Goal: Task Accomplishment & Management: Complete application form

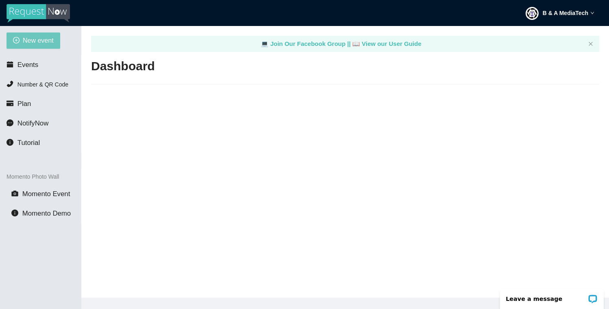
click at [41, 41] on span "New event" at bounding box center [38, 40] width 31 height 10
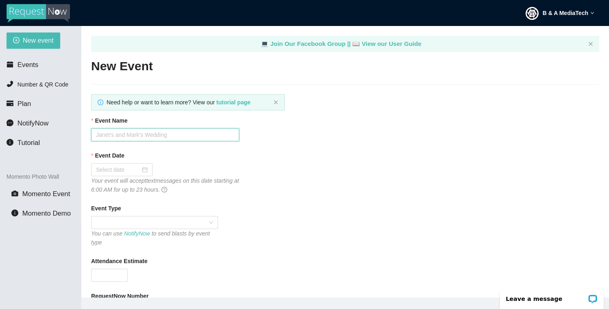
click at [115, 135] on input "Event Name" at bounding box center [165, 134] width 148 height 13
type input "Rance & Hallie-Jo House"
click at [137, 171] on div at bounding box center [122, 169] width 52 height 9
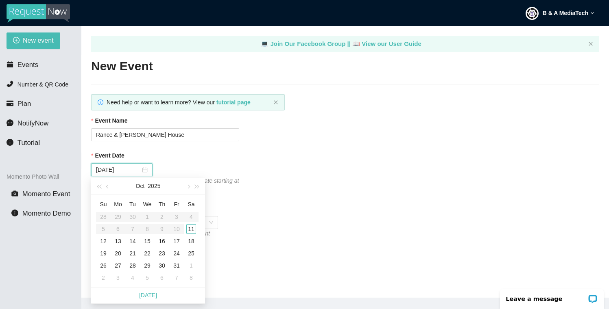
type input "11/07/2025"
type input "10/11/2025"
click at [193, 230] on div "11" at bounding box center [191, 229] width 10 height 10
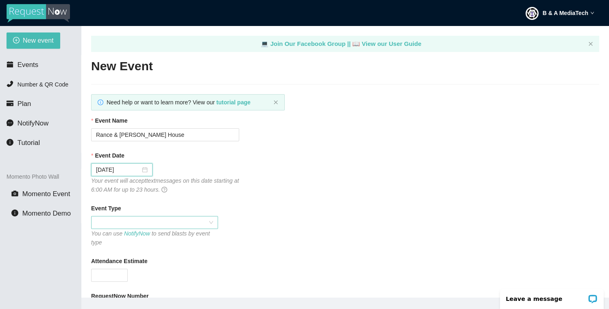
click at [206, 225] on span at bounding box center [154, 223] width 117 height 12
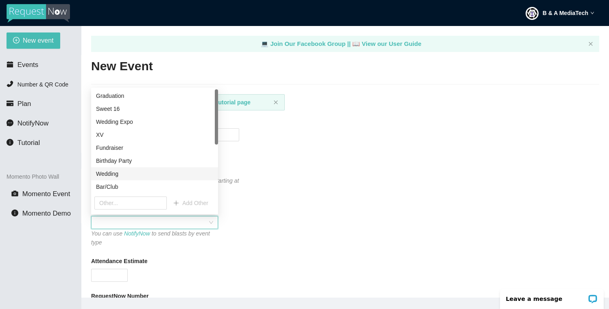
click at [128, 176] on div "Wedding" at bounding box center [154, 174] width 117 height 9
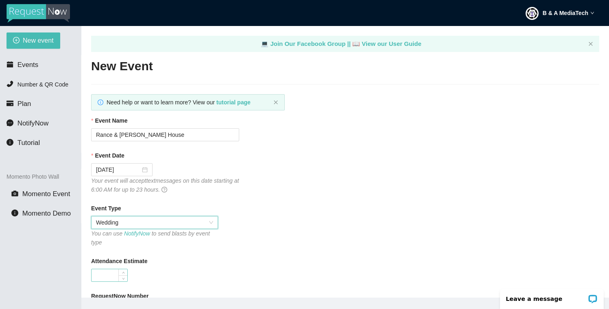
click at [109, 276] on input "Attendance Estimate" at bounding box center [109, 276] width 36 height 12
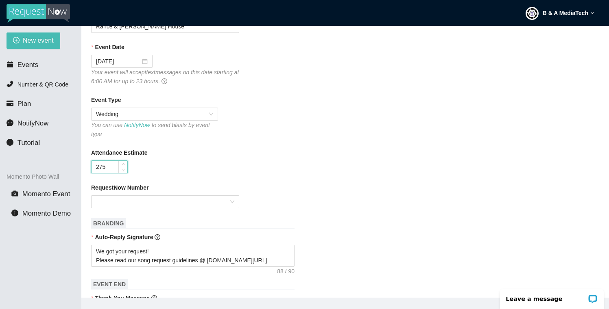
scroll to position [113, 0]
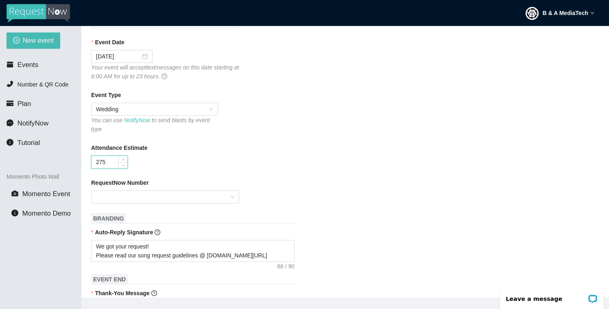
type input "275"
click at [189, 195] on input "RequestNow Number" at bounding box center [162, 197] width 133 height 12
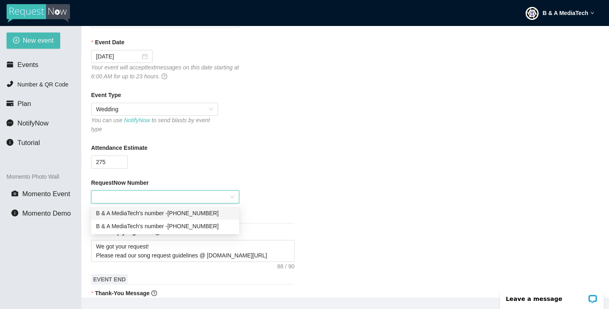
click at [185, 214] on div "B & A MediaTech's number - (254) 255-1691" at bounding box center [165, 213] width 138 height 9
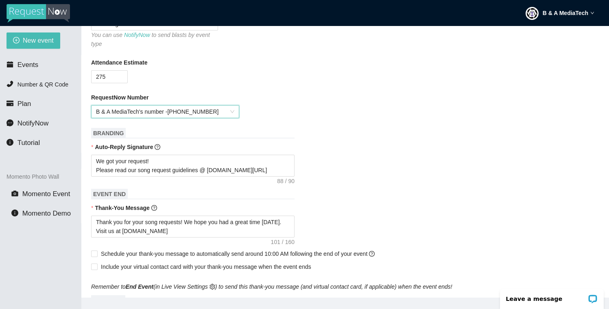
scroll to position [0, 0]
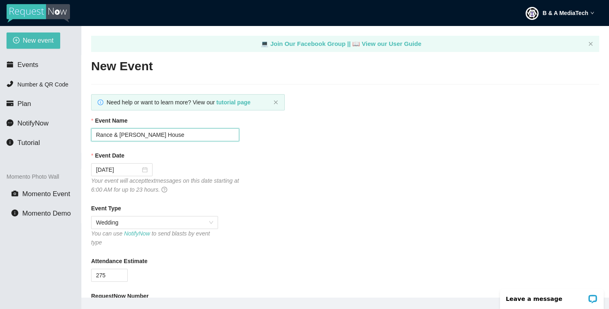
click at [174, 135] on input "Rance & Hallie-Jo House" at bounding box center [165, 134] width 148 height 13
click at [330, 140] on div "Event Name Rance & Hallie-Jo House" at bounding box center [345, 128] width 508 height 25
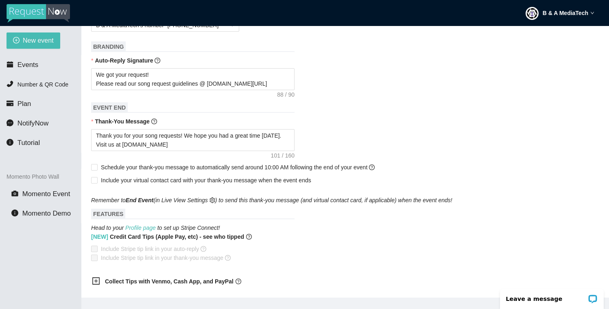
scroll to position [299, 0]
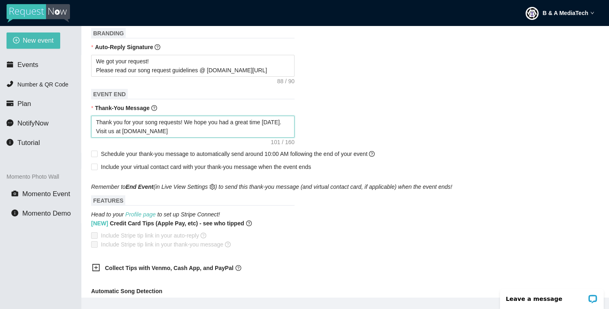
click at [282, 124] on textarea "Thank you for your song requests! We hope you had a great time today. Visit us …" at bounding box center [192, 127] width 203 height 22
type textarea "Thank you for your song requests! We hope you had a great time today . Visit us…"
type textarea "Thank you for your song requests! We hope you had a great time today w. Visit u…"
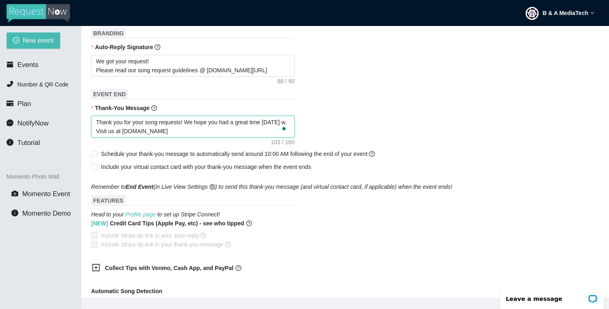
type textarea "Thank you for your song requests! We hope you had a great time today wi. Visit …"
type textarea "Thank you for your song requests! We hope you had a great time today wit. Visit…"
type textarea "Thank you for your song requests! We hope you had a great time today with. Visi…"
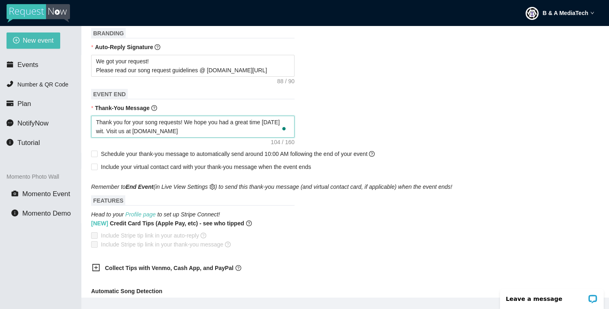
type textarea "Thank you for your song requests! We hope you had a great time today with. Visi…"
type textarea "Thank you for your song requests! We hope you had a great time today with . Vis…"
paste textarea "Rance & Hallie-Jo House"
type textarea "Thank you for your song requests! We hope you had a great time today with Rance…"
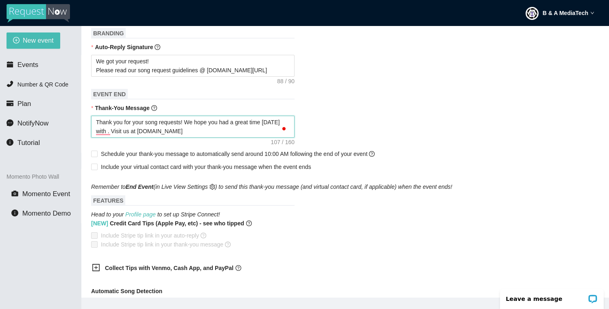
type textarea "Thank you for your song requests! We hope you had a great time today with Rance…"
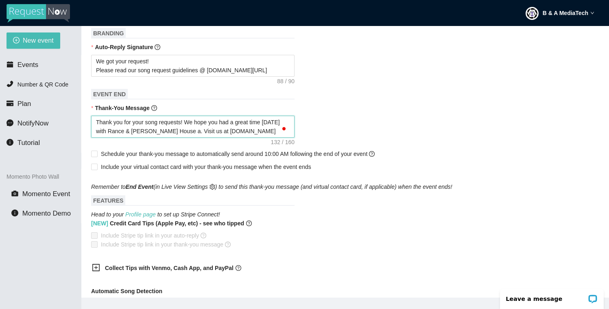
type textarea "Thank you for your song requests! We hope you had a great time today with Rance…"
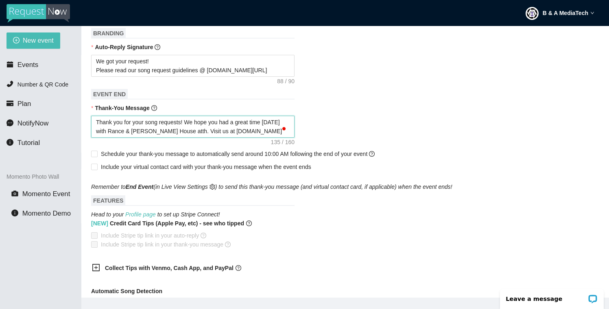
type textarea "Thank you for your song requests! We hope you had a great time today with Rance…"
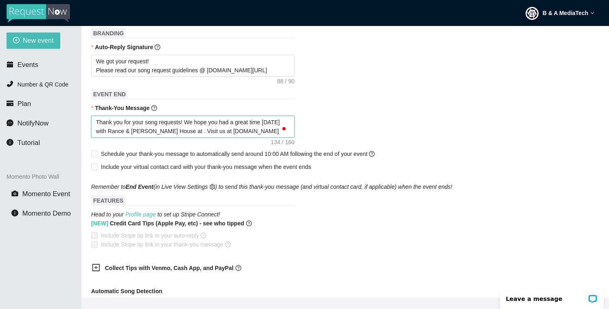
type textarea "Thank you for your song requests! We hope you had a great time today with Rance…"
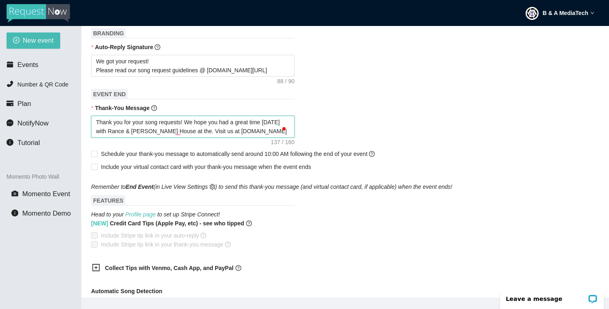
type textarea "Thank you for your song requests! We hope you had a great time today with Rance…"
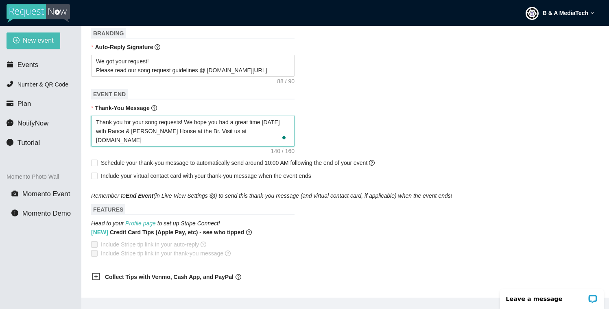
type textarea "Thank you for your song requests! We hope you had a great time today with Rance…"
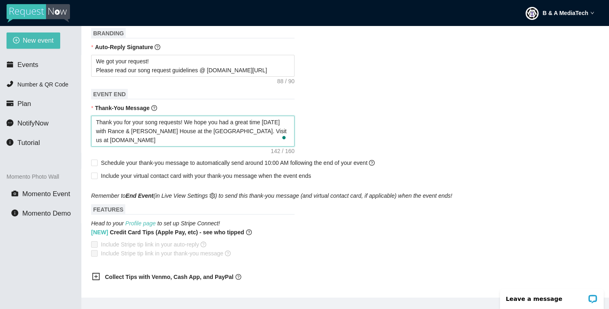
type textarea "Thank you for your song requests! We hope you had a great time today with Rance…"
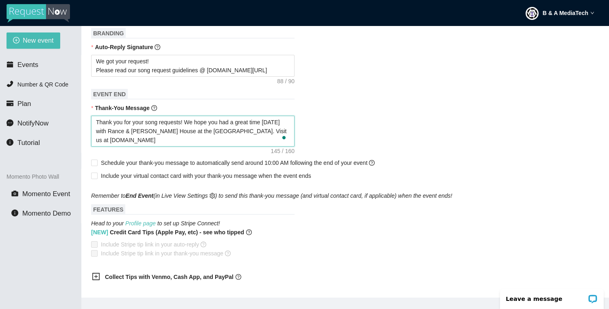
type textarea "Thank you for your song requests! We hope you had a great time today with Rance…"
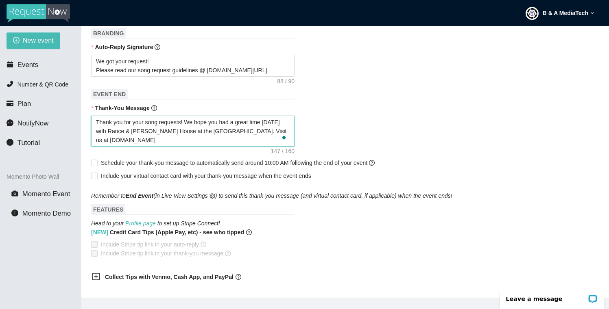
type textarea "Thank you for your song requests! We hope you had a great time today with Rance…"
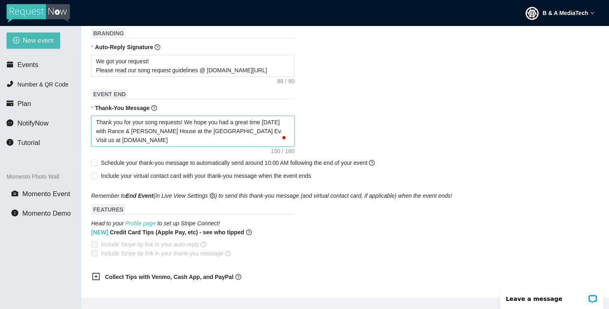
type textarea "Thank you for your song requests! We hope you had a great time today with Rance…"
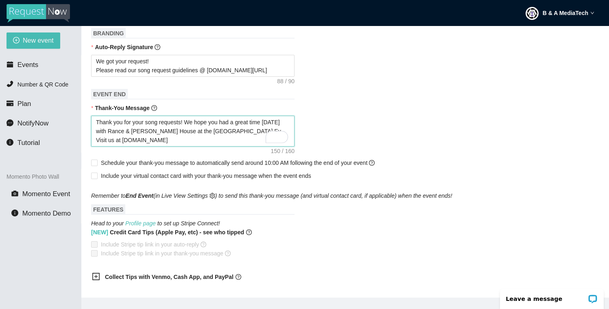
type textarea "Thank you for your song requests! We hope you had a great time today with Rance…"
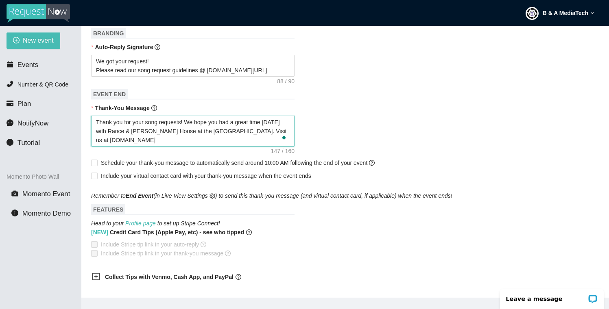
type textarea "Thank you for your song requests! We hope you had a great time today with Rance…"
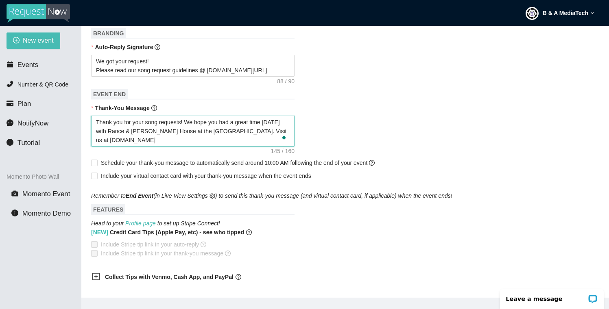
type textarea "Thank you for your song requests! We hope you had a great time today with Rance…"
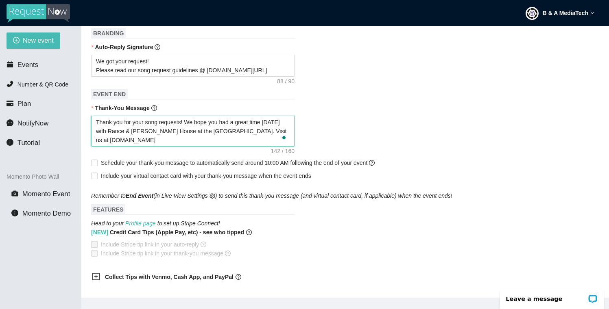
type textarea "Thank you for your song requests! We hope you had a great time today with Rance…"
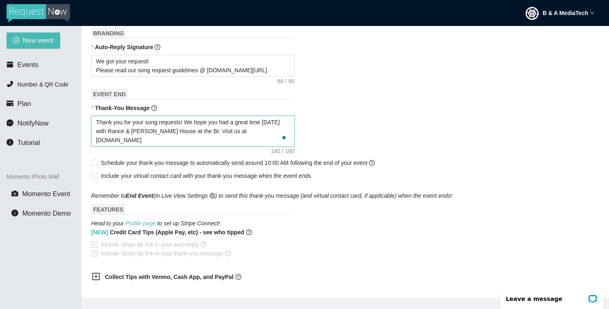
type textarea "Thank you for your song requests! We hope you had a great time today with Rance…"
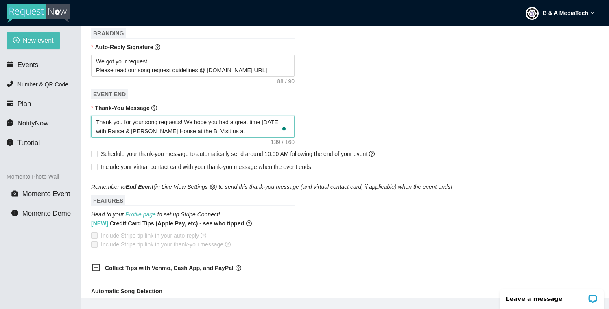
type textarea "Thank you for your song requests! We hope you had a great time today with Rance…"
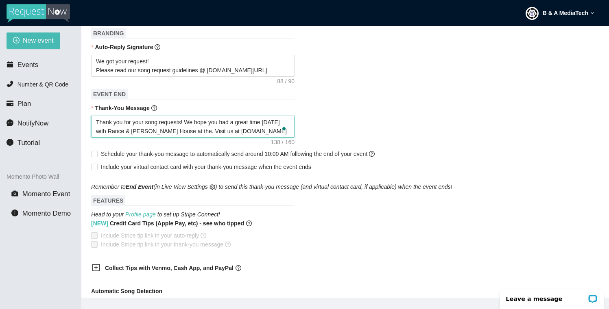
type textarea "Thank you for your song requests! We hope you had a great time today with Rance…"
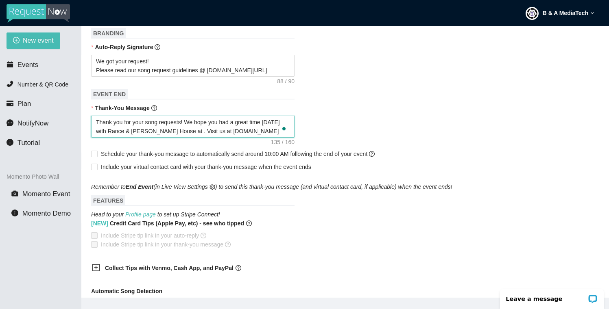
type textarea "Thank you for your song requests! We hope you had a great time today with Rance…"
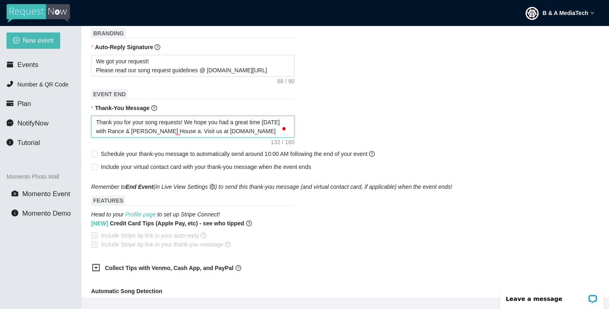
type textarea "Thank you for your song requests! We hope you had a great time today with Rance…"
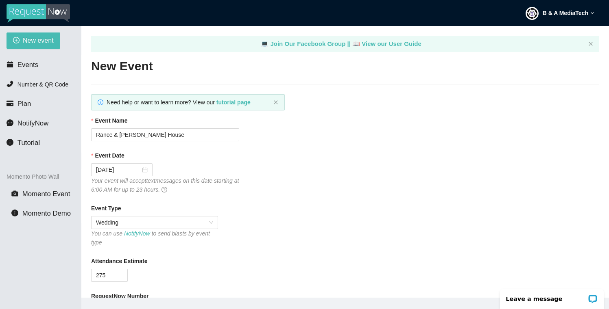
scroll to position [266, 0]
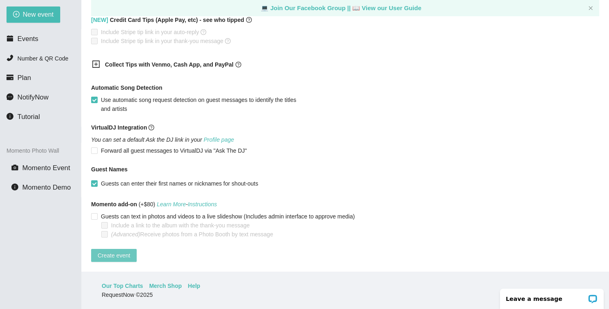
type textarea "Thank you for your song requests! We hope you had a great time today with Rance…"
click at [117, 251] on span "Create event" at bounding box center [114, 255] width 33 height 9
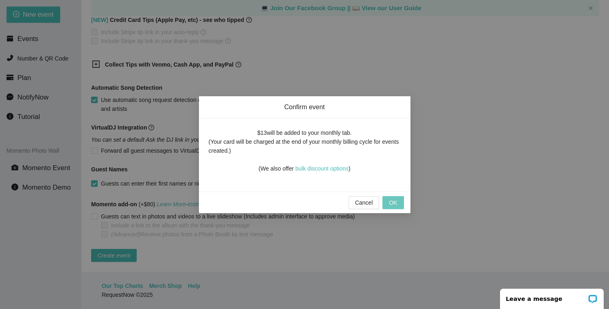
click at [389, 202] on span "OK" at bounding box center [393, 202] width 8 height 9
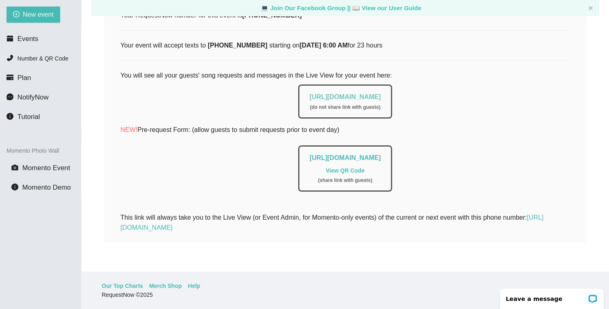
click at [354, 94] on link "https://app.requestnow.io/live/rnjnzyr" at bounding box center [344, 97] width 71 height 7
